Goal: Task Accomplishment & Management: Complete application form

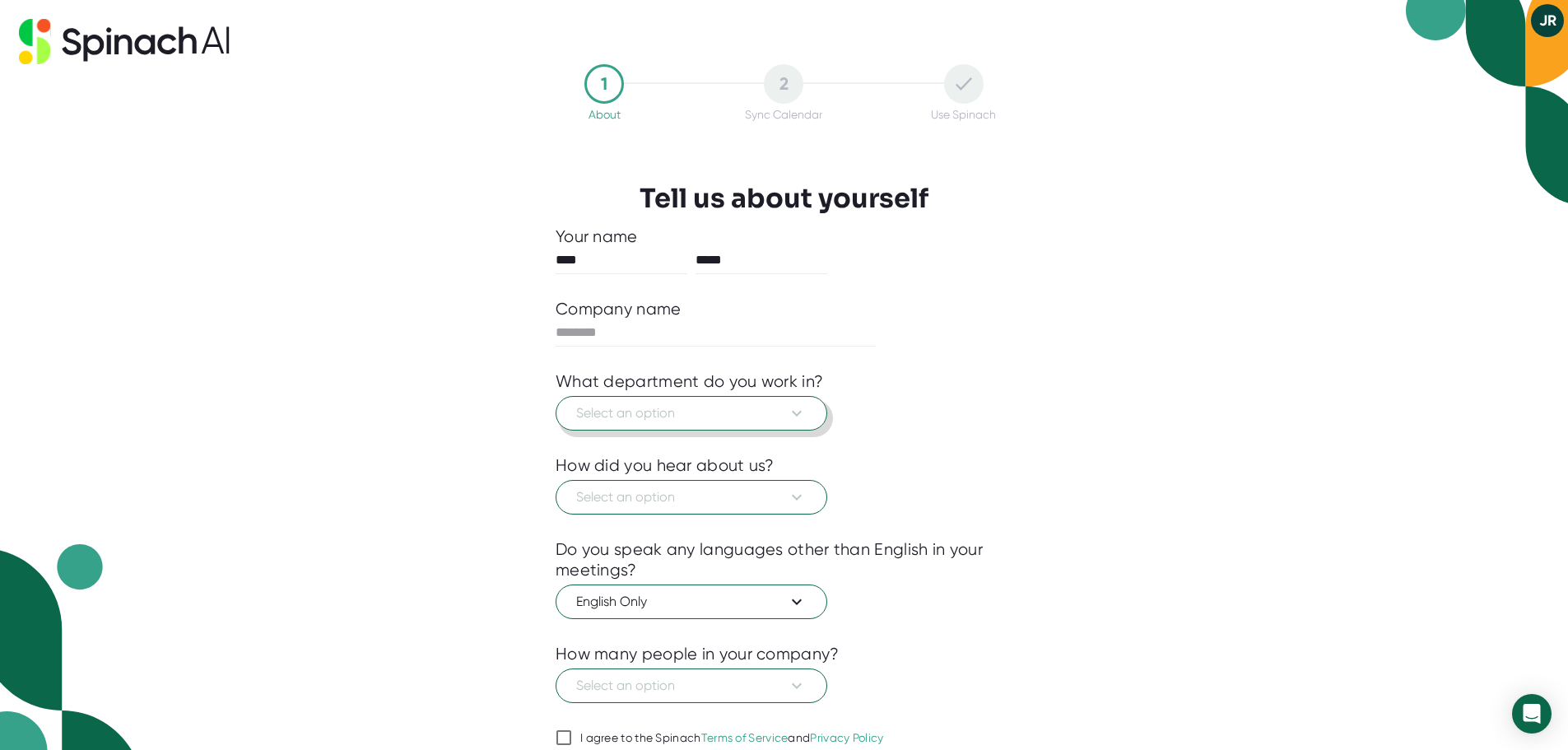
click at [804, 422] on icon at bounding box center [796, 413] width 20 height 20
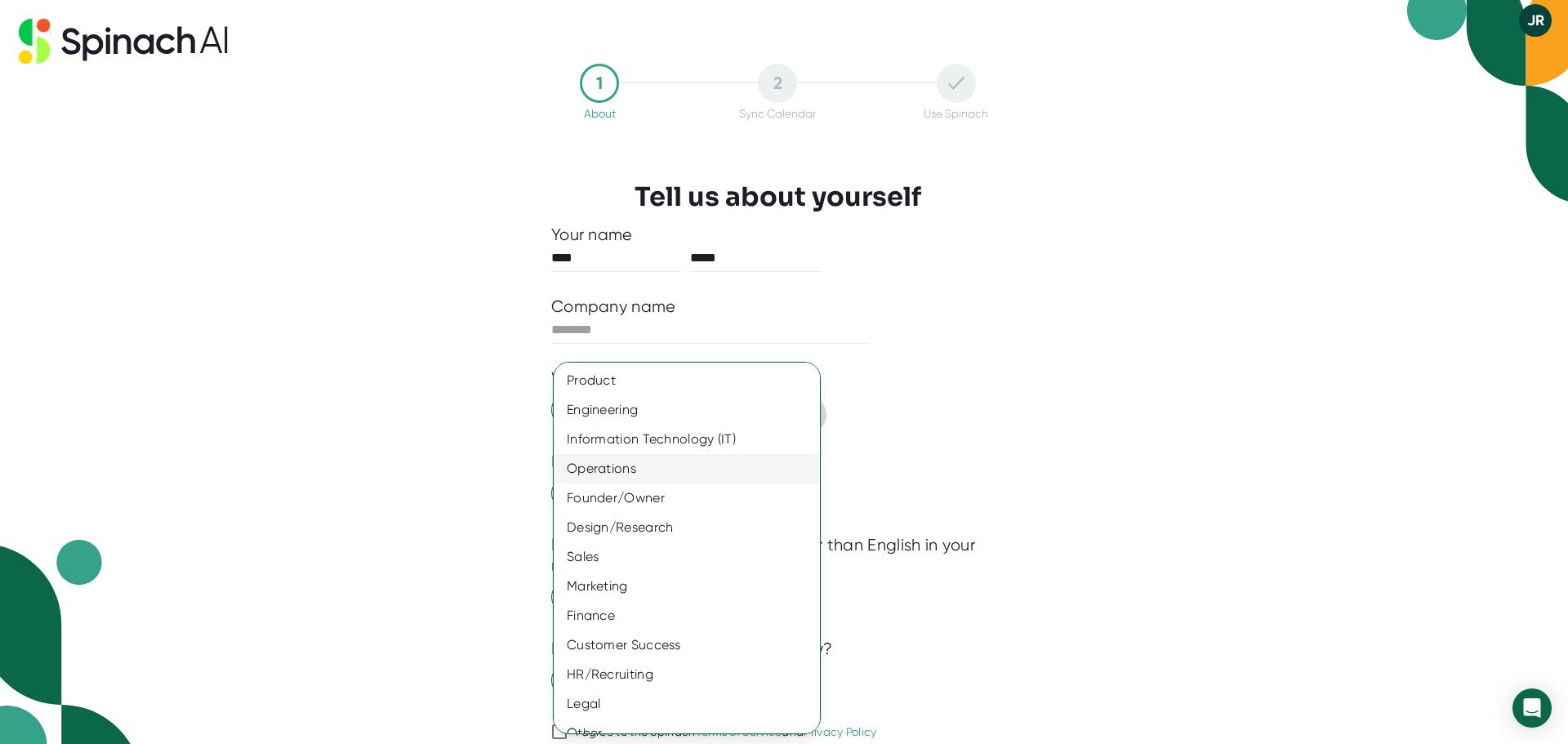
click at [648, 466] on div "Operations" at bounding box center [693, 468] width 279 height 29
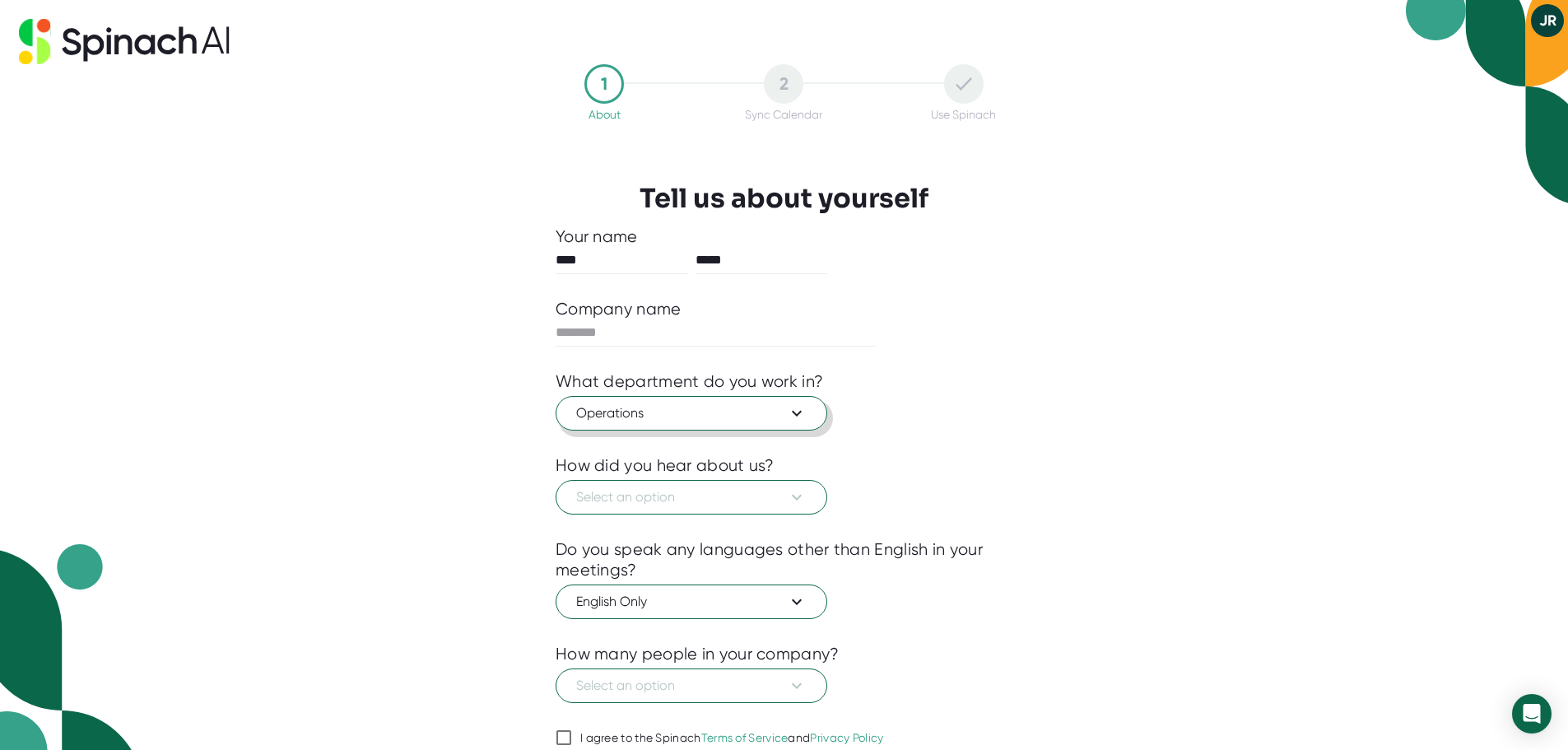
click at [653, 463] on div "Operations" at bounding box center [731, 455] width 211 height 16
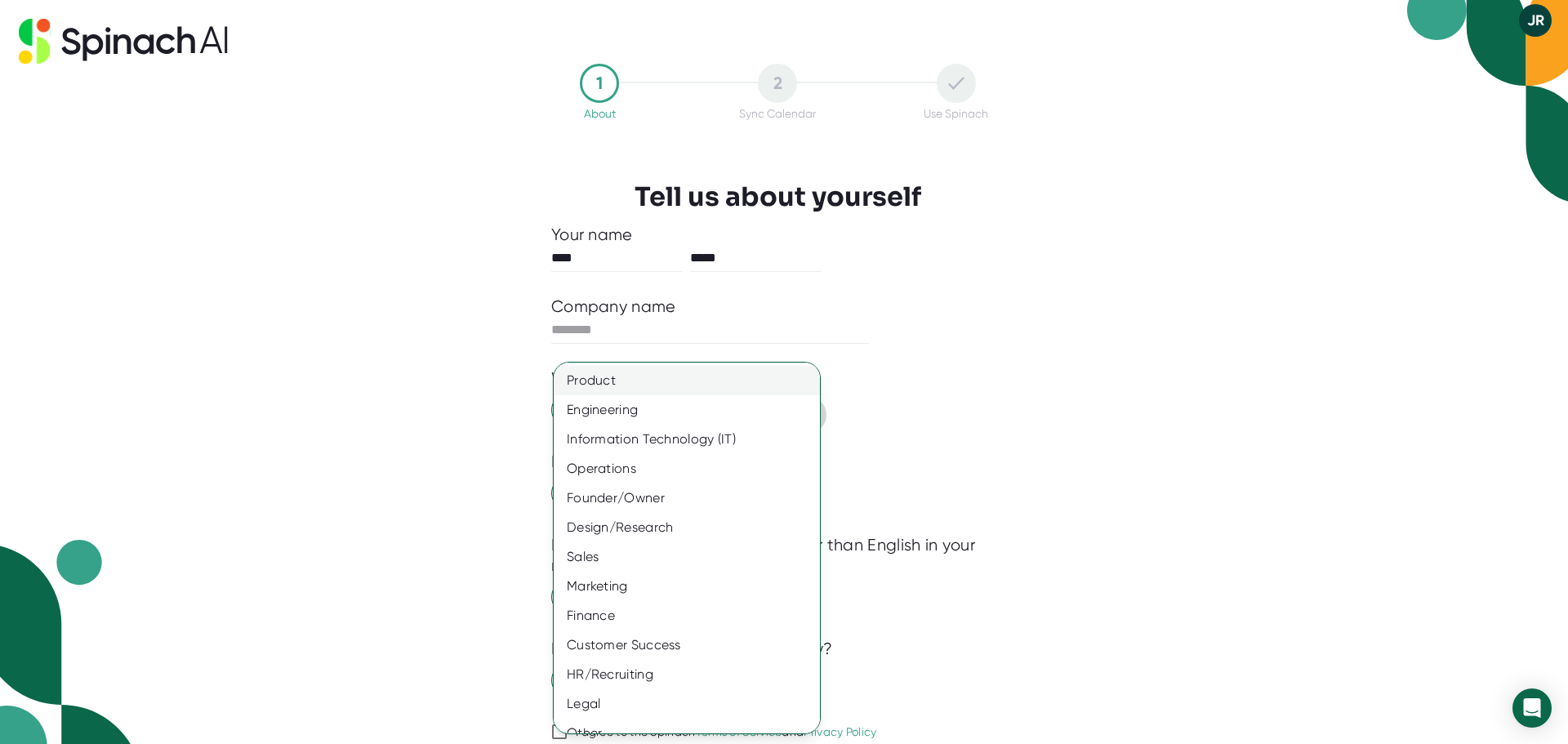
click at [644, 376] on div "Product" at bounding box center [693, 380] width 279 height 29
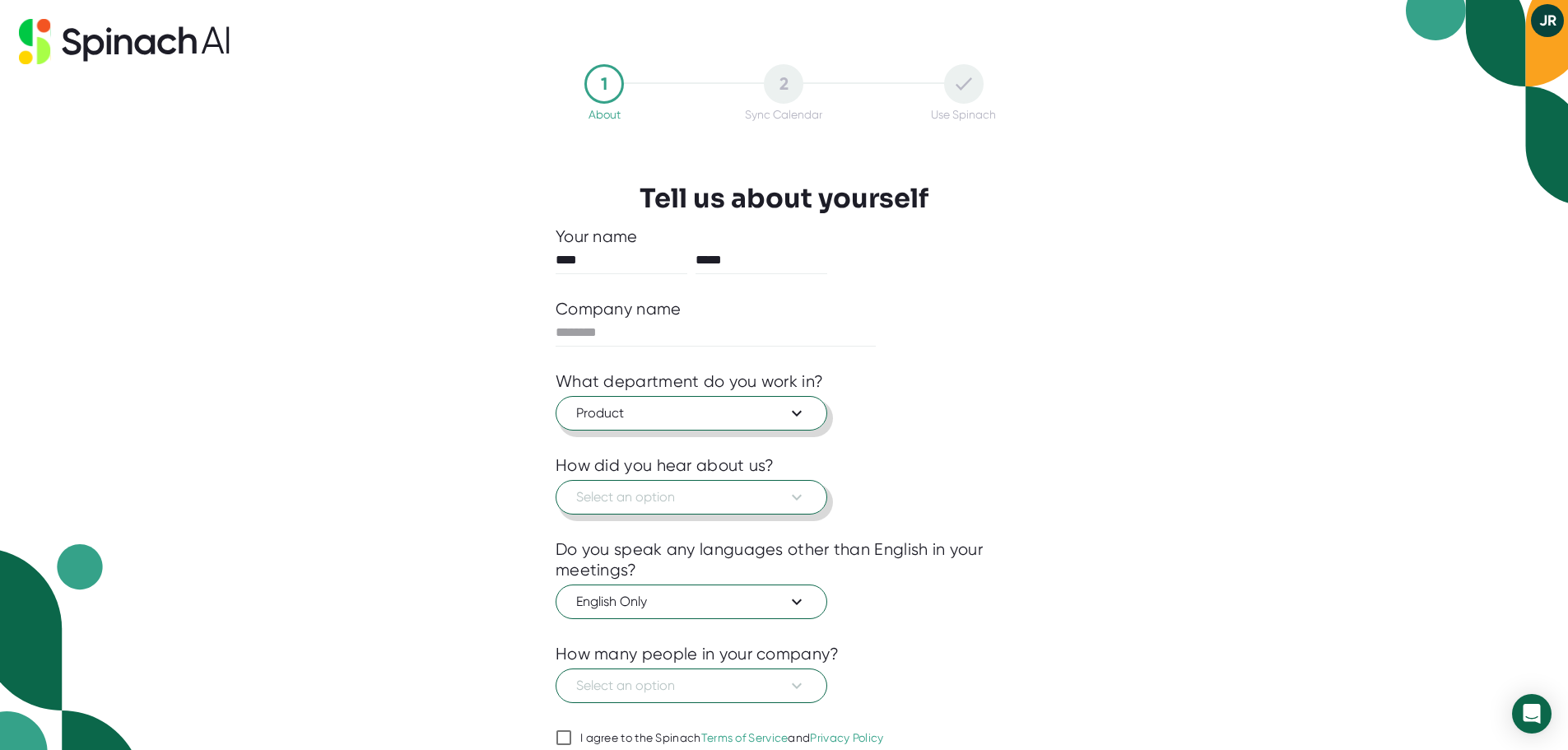
click at [808, 494] on button "Select an option" at bounding box center [692, 497] width 271 height 34
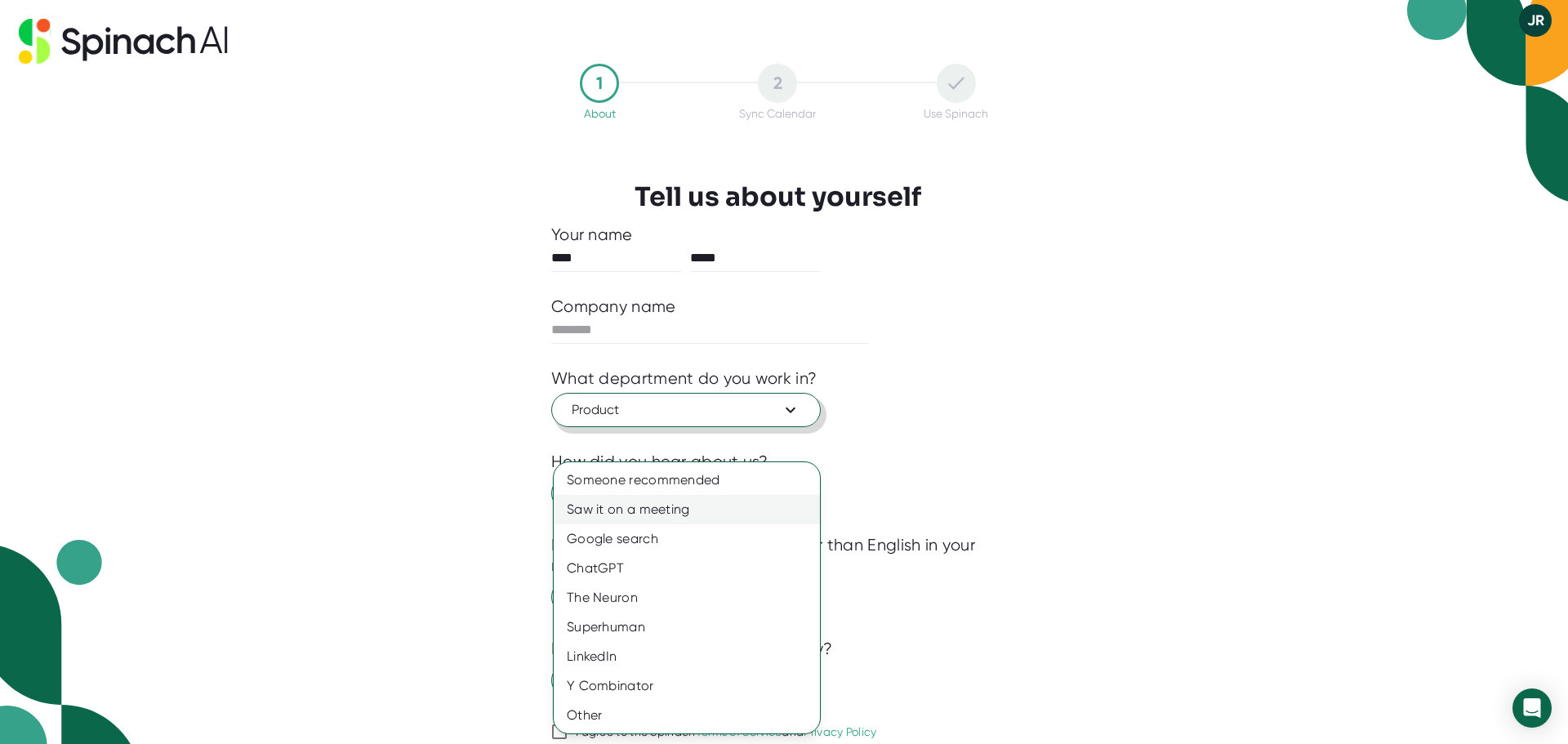
click at [697, 511] on div "Saw it on a meeting" at bounding box center [687, 509] width 267 height 29
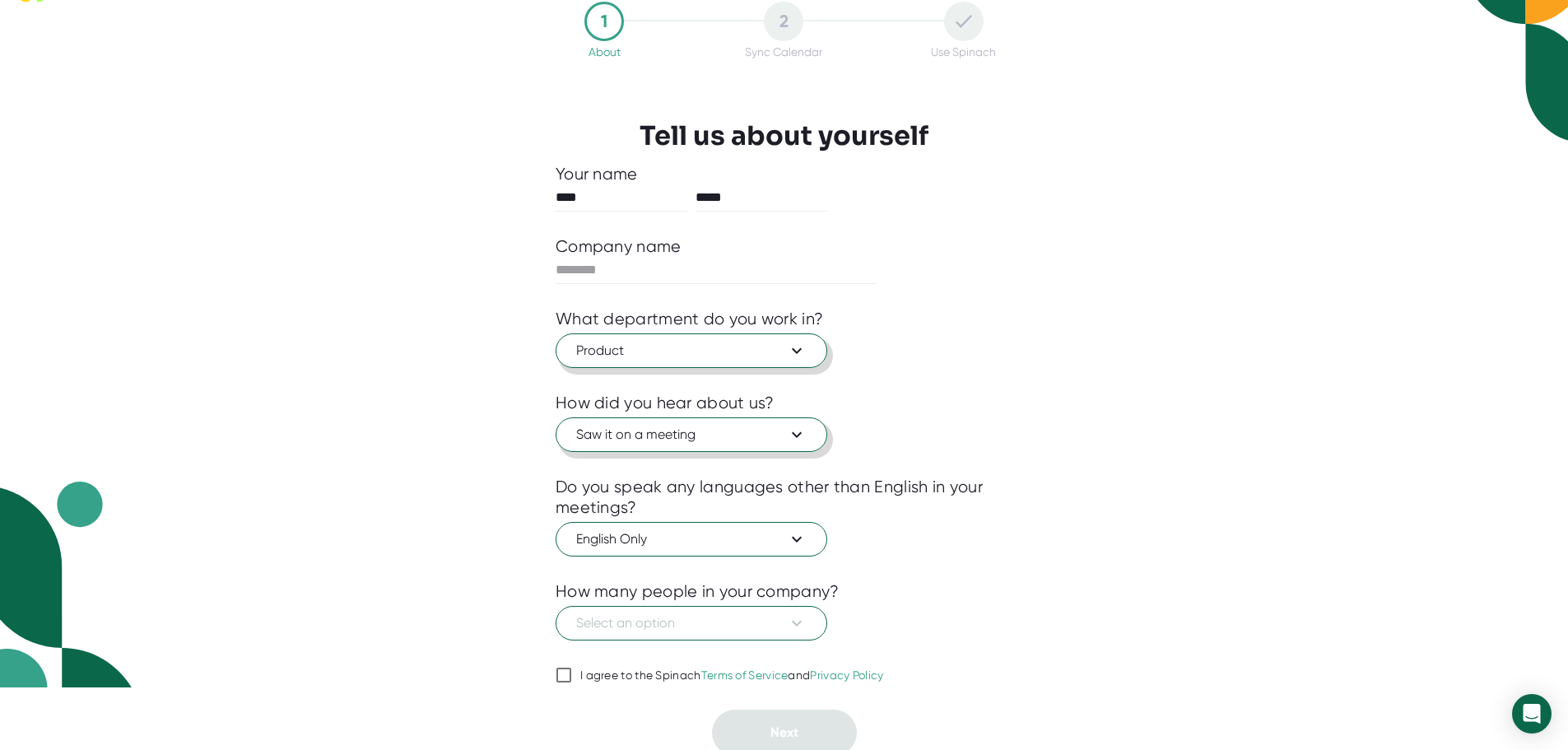
scroll to position [68, 0]
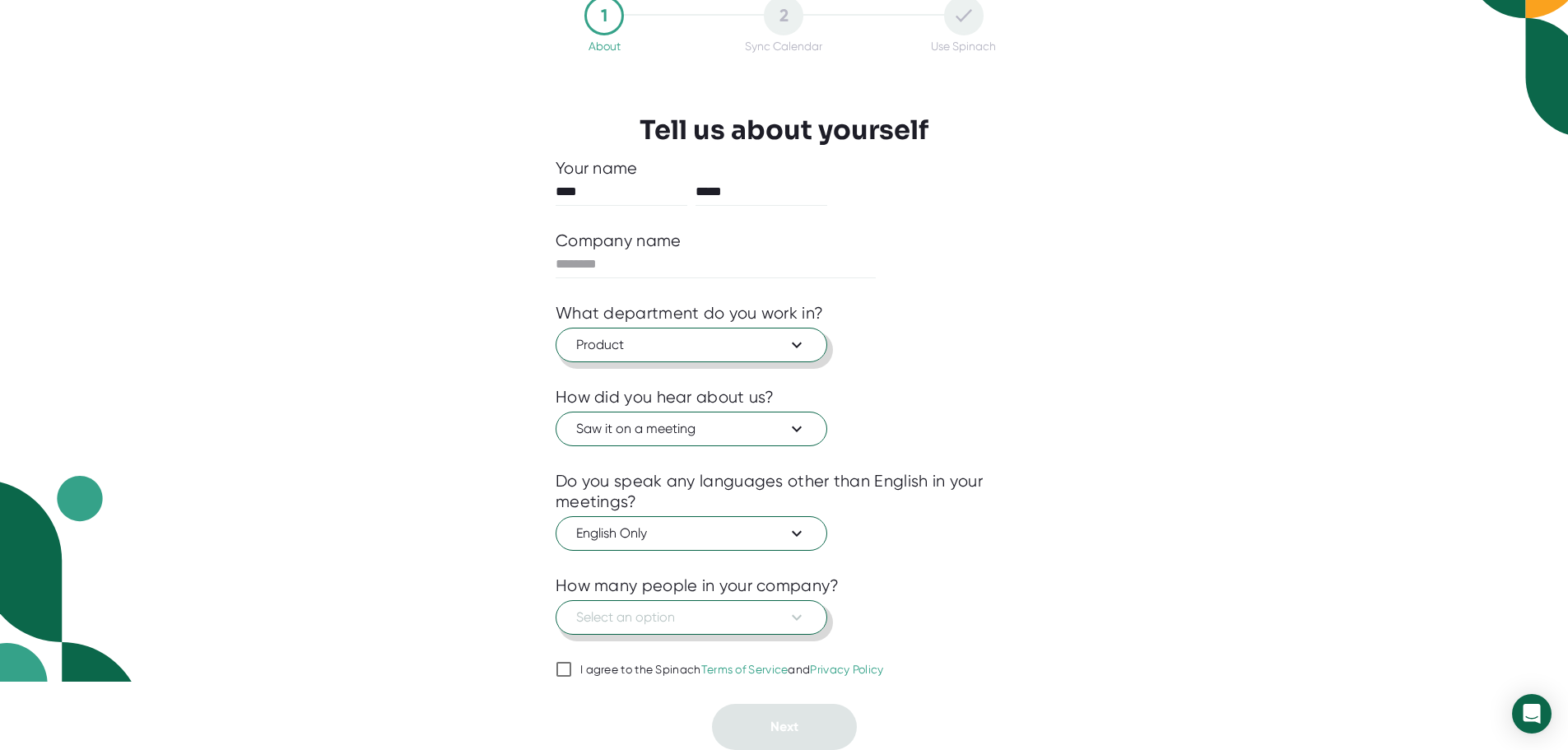
click at [803, 620] on icon at bounding box center [796, 617] width 20 height 20
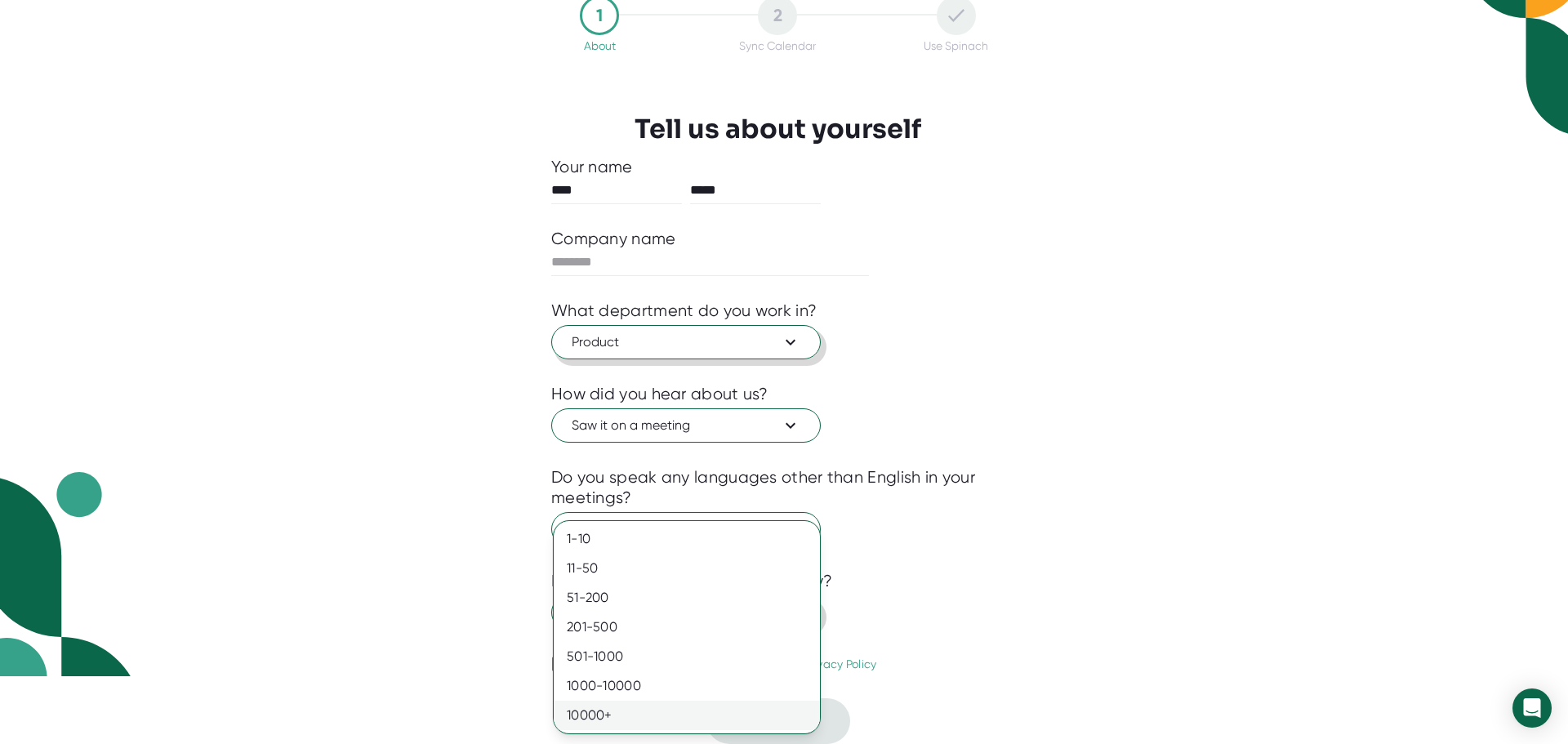
click at [655, 715] on div "10000+" at bounding box center [687, 715] width 267 height 29
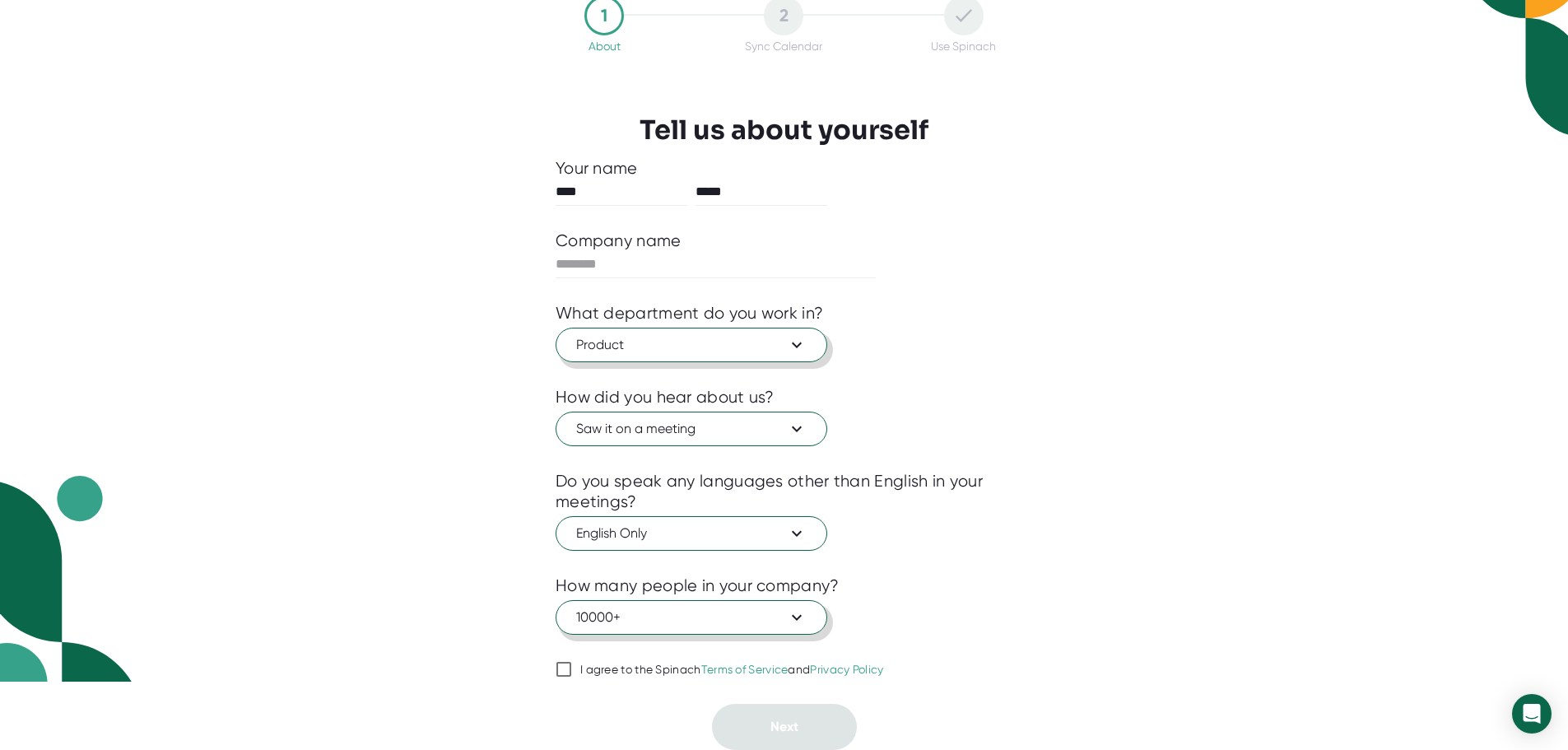
click at [564, 671] on input "I agree to the Spinach Terms of Service and Privacy Policy" at bounding box center [564, 669] width 16 height 20
checkbox input "true"
click at [608, 268] on input "text" at bounding box center [716, 265] width 320 height 27
type input "*********"
click at [786, 720] on span "Next" at bounding box center [784, 726] width 28 height 15
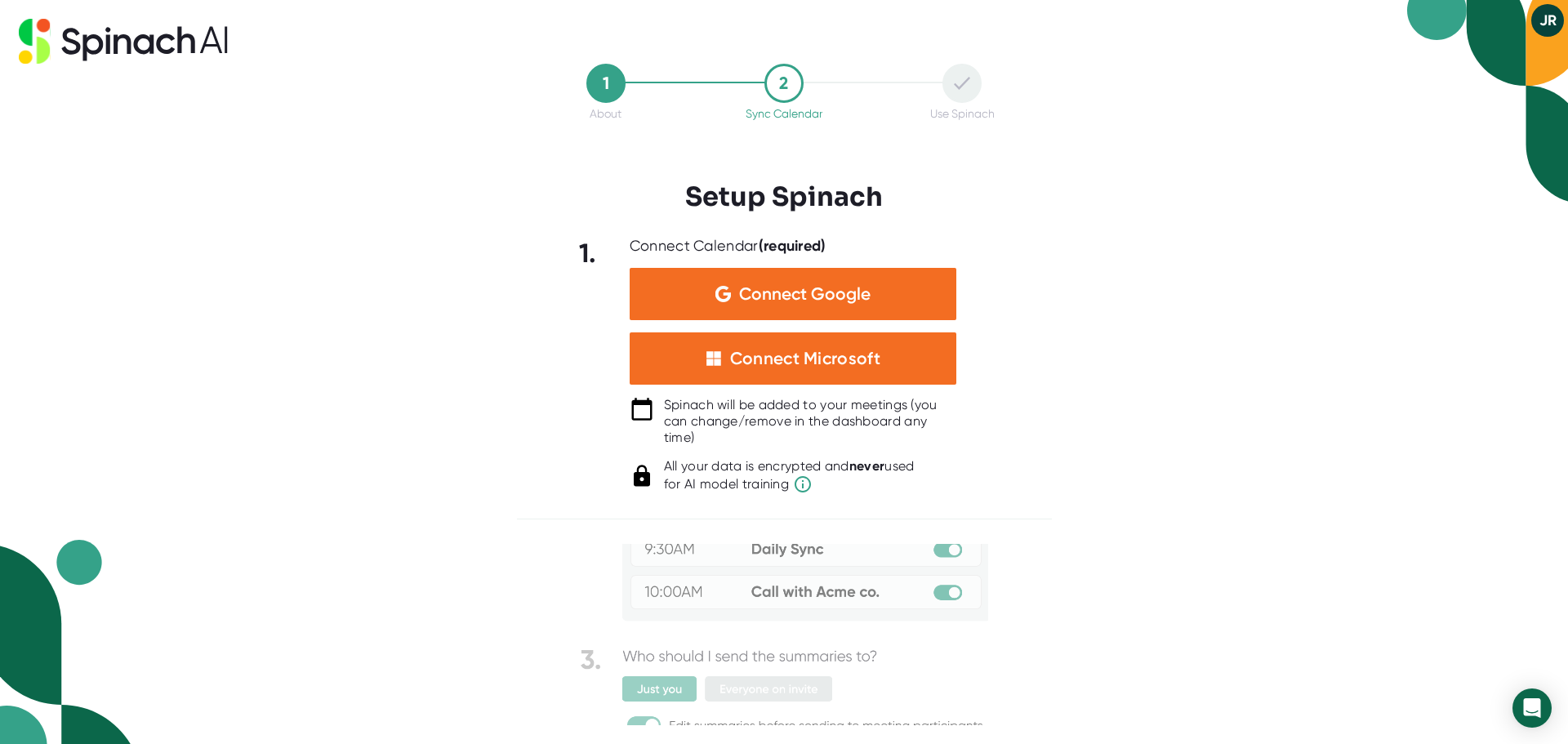
scroll to position [196, 0]
